Goal: Transaction & Acquisition: Purchase product/service

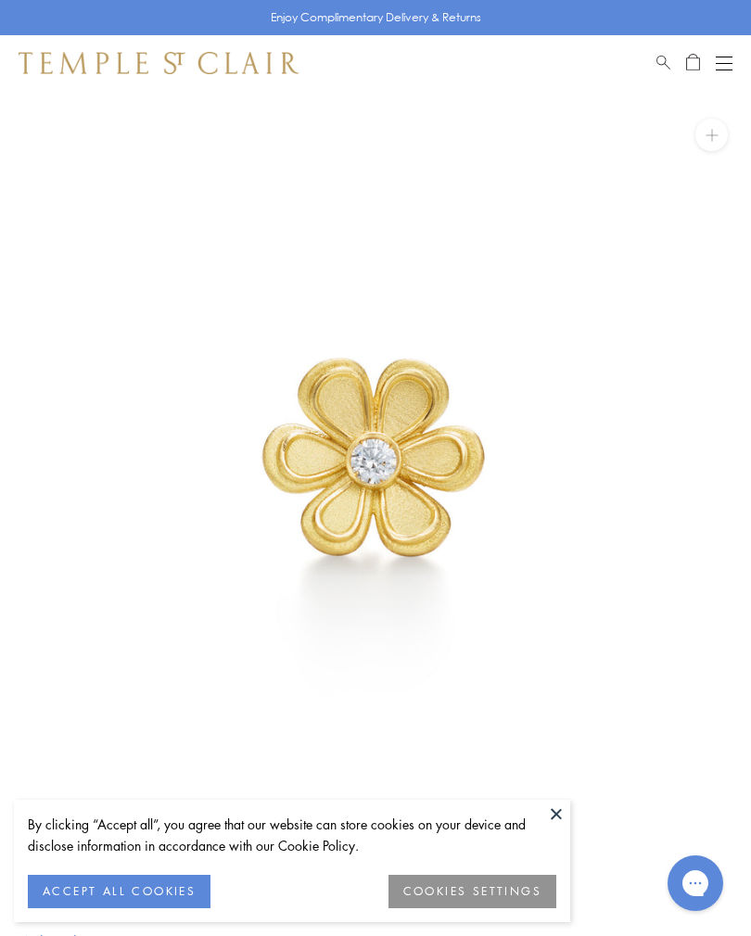
click at [154, 907] on button "ACCEPT ALL COOKIES" at bounding box center [119, 891] width 183 height 33
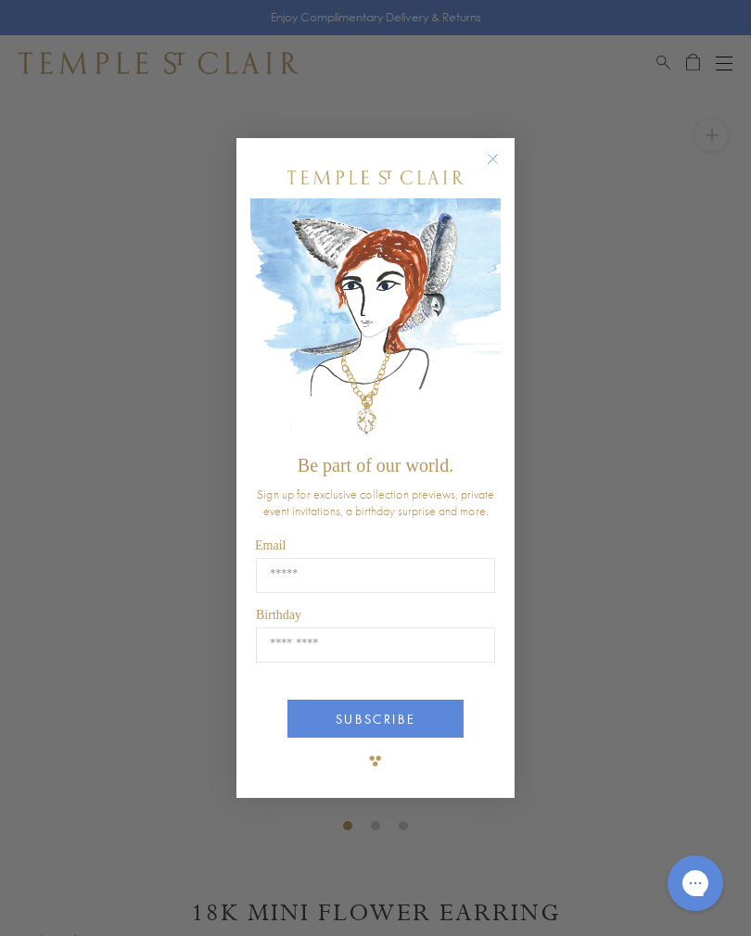
click at [502, 151] on icon "Close dialog" at bounding box center [492, 158] width 23 height 23
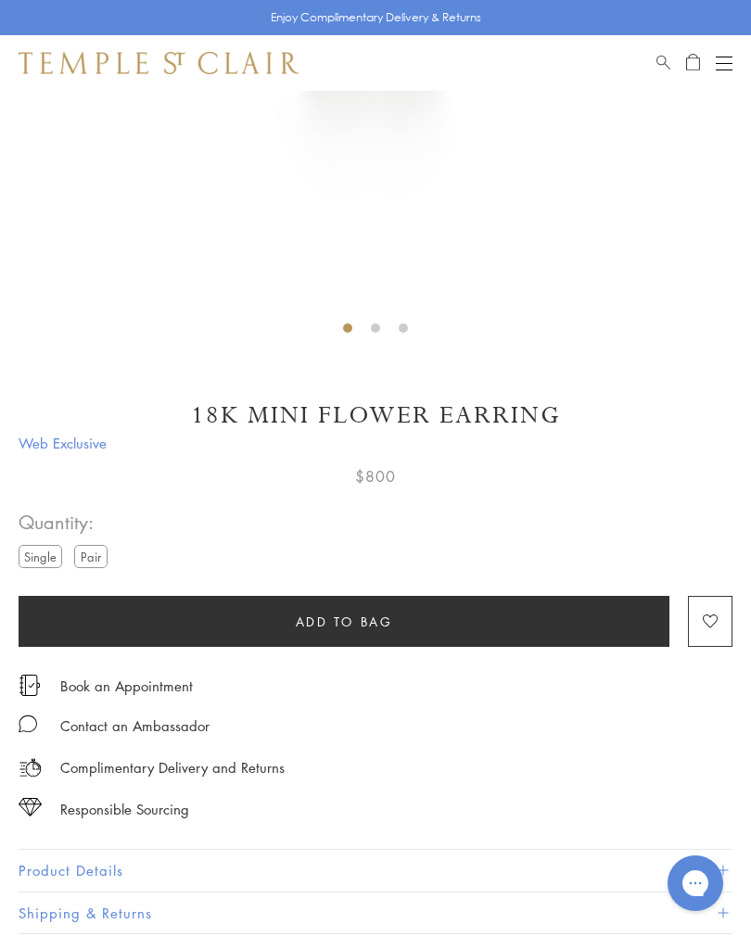
scroll to position [496, 0]
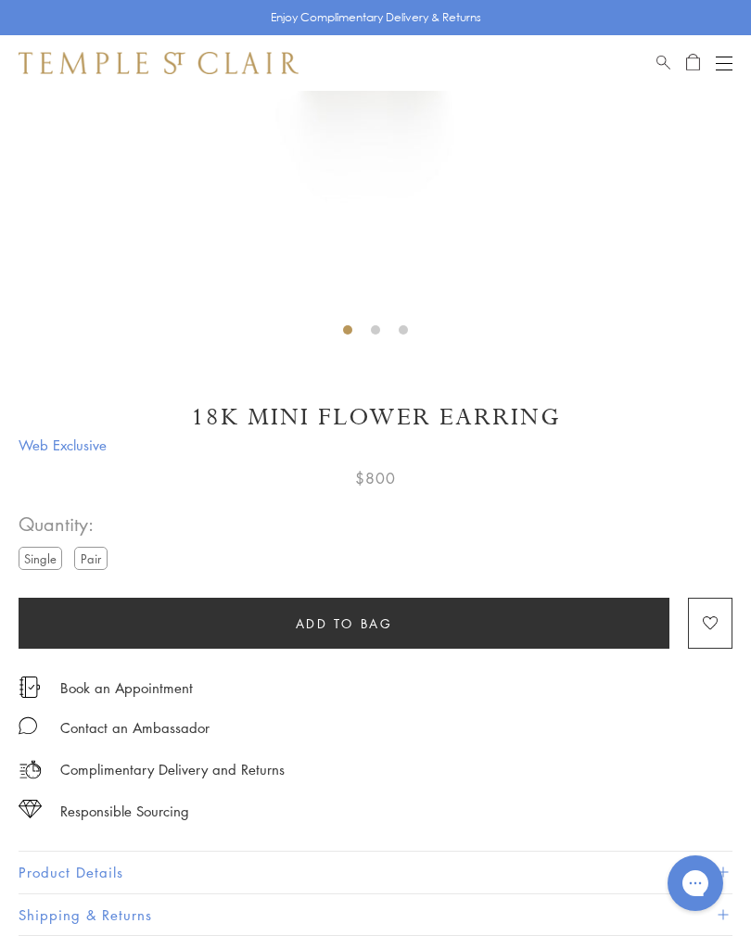
click at [108, 548] on label "Pair" at bounding box center [90, 558] width 33 height 23
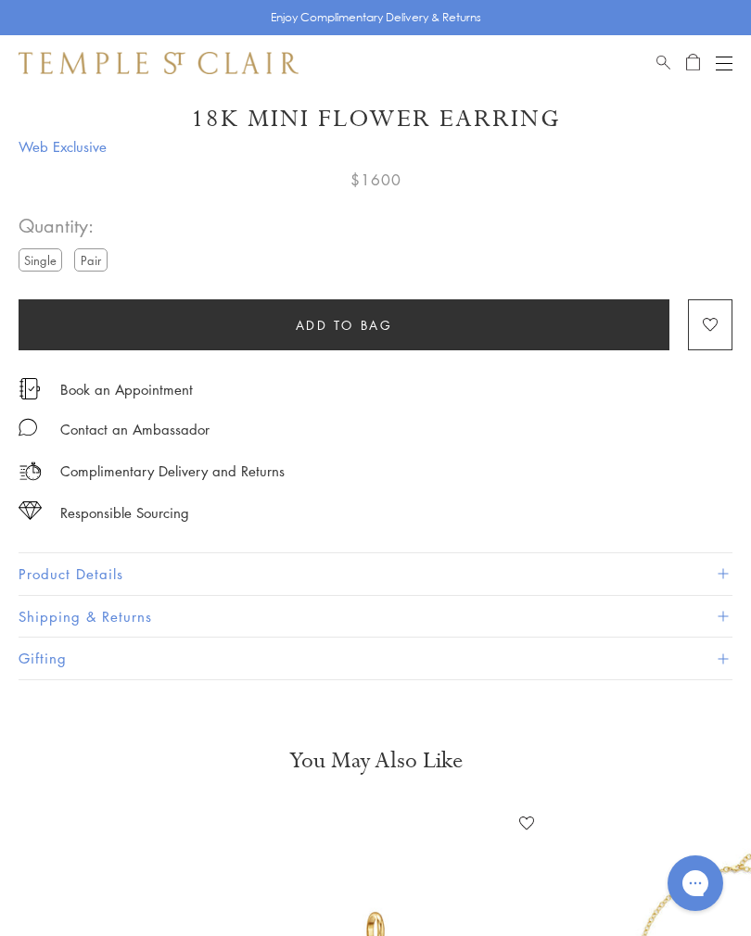
scroll to position [795, 0]
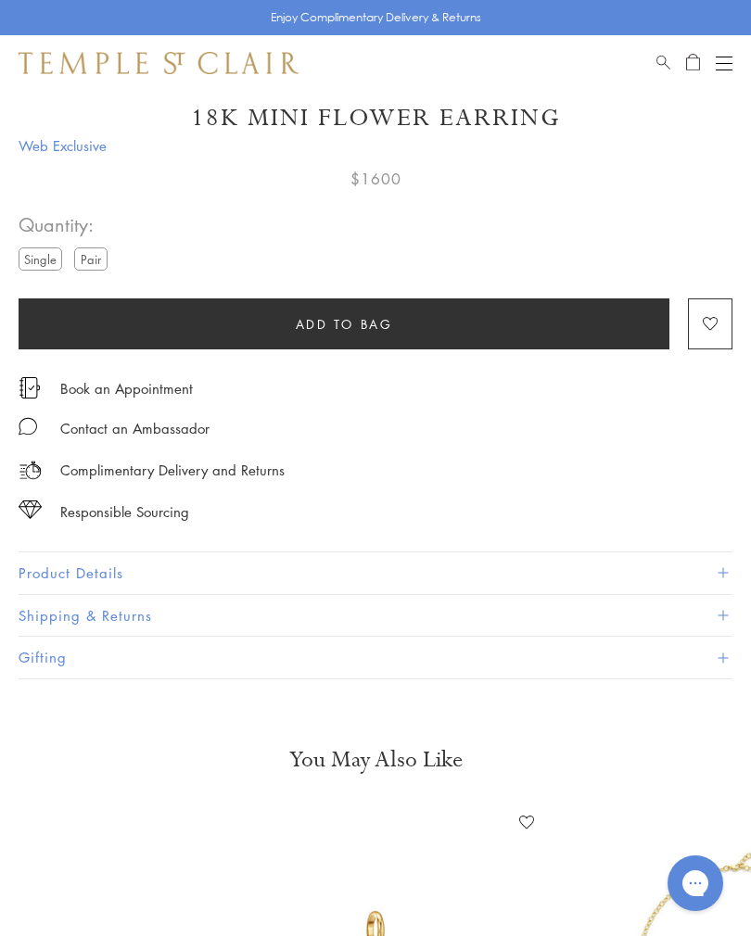
click at [143, 556] on button "Product Details" at bounding box center [376, 574] width 714 height 42
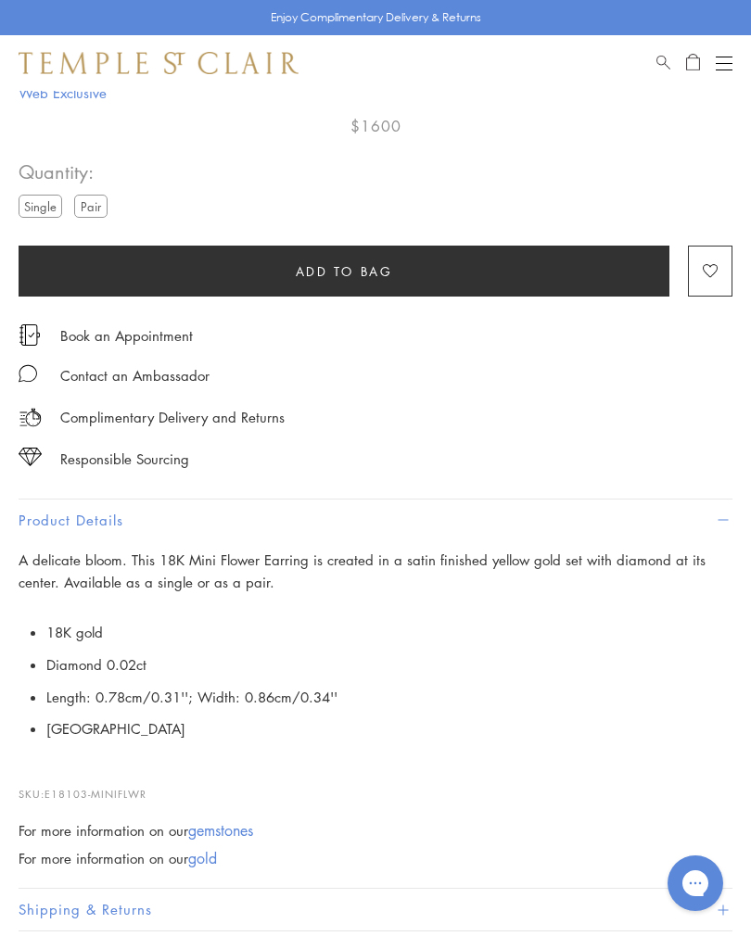
scroll to position [847, 0]
